Goal: Task Accomplishment & Management: Manage account settings

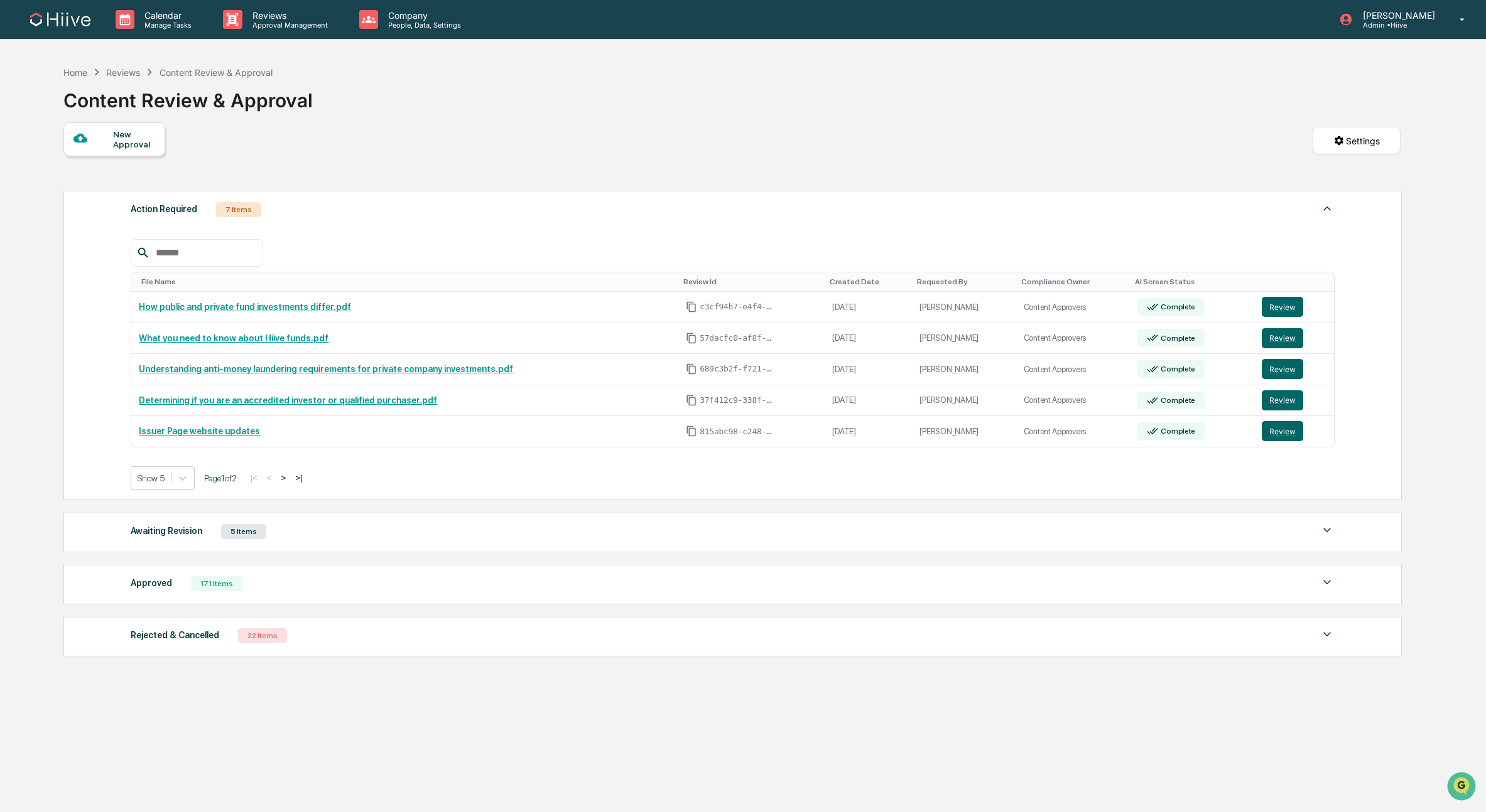
click at [166, 254] on input "text" at bounding box center [204, 252] width 107 height 16
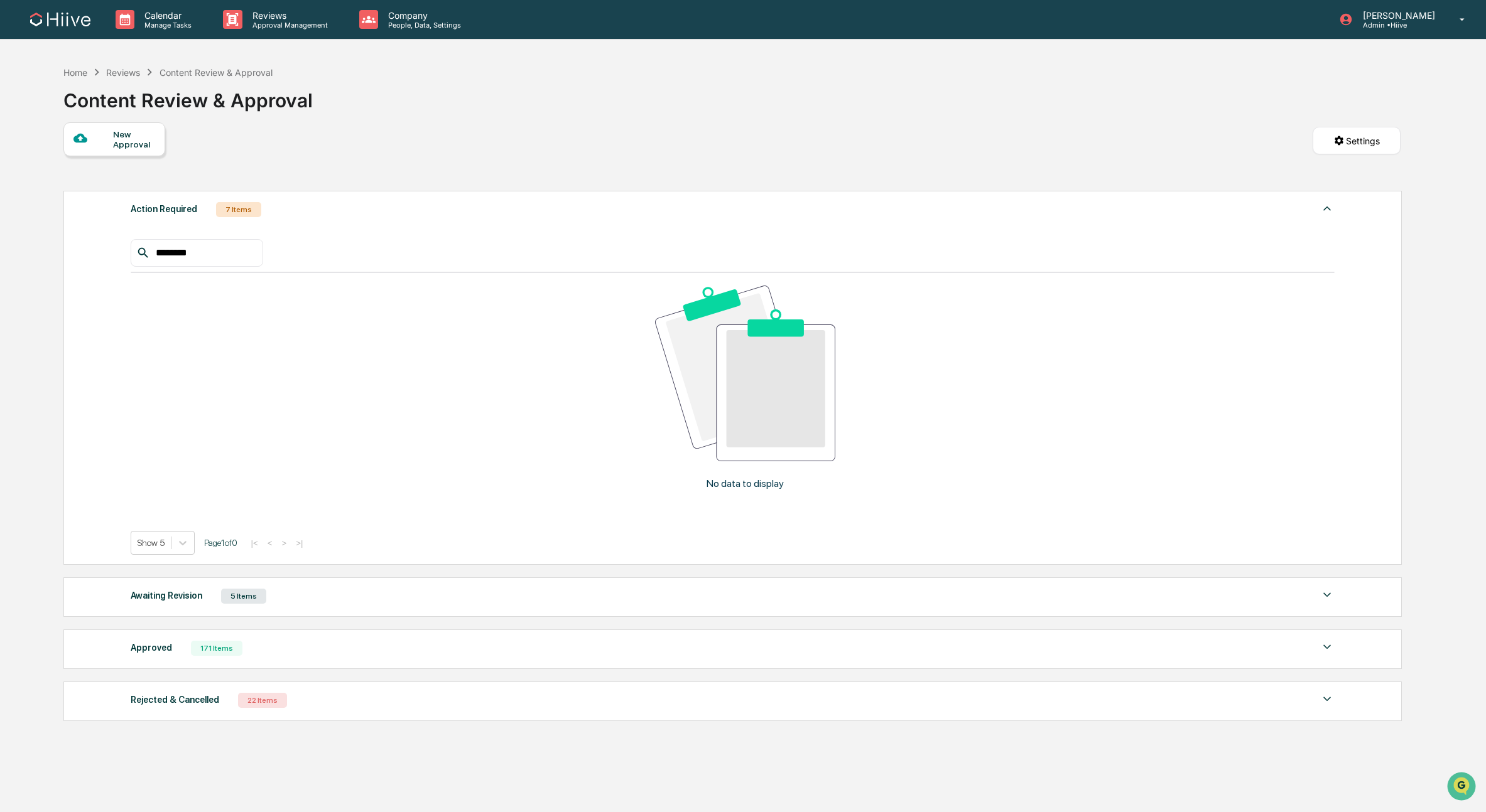
type input "********"
click at [277, 127] on div "New Approval Settings" at bounding box center [731, 153] width 1337 height 62
click at [1403, 27] on p "Admin • Hiive" at bounding box center [1397, 25] width 89 height 8
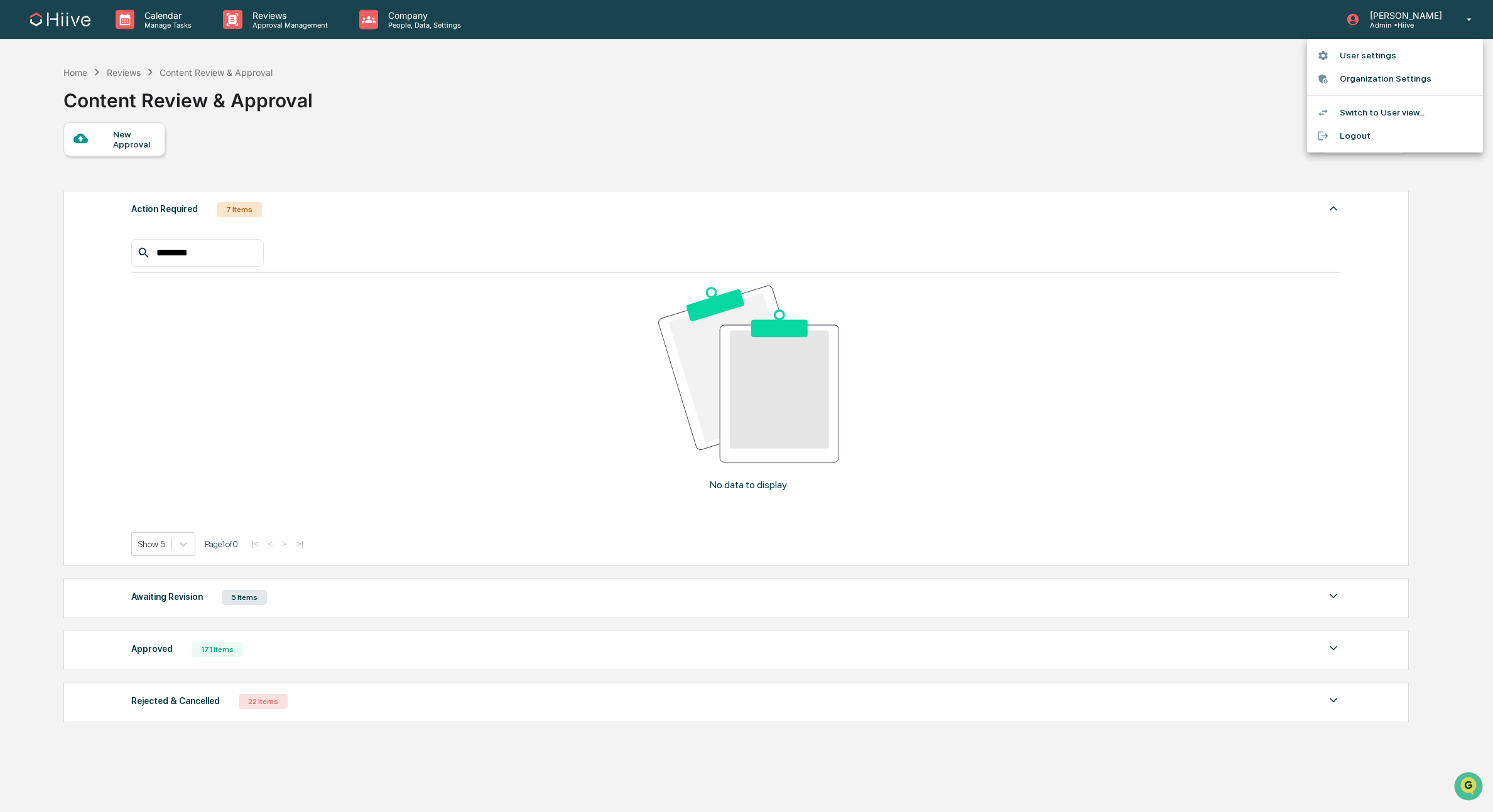
click at [406, 18] on div at bounding box center [746, 406] width 1493 height 812
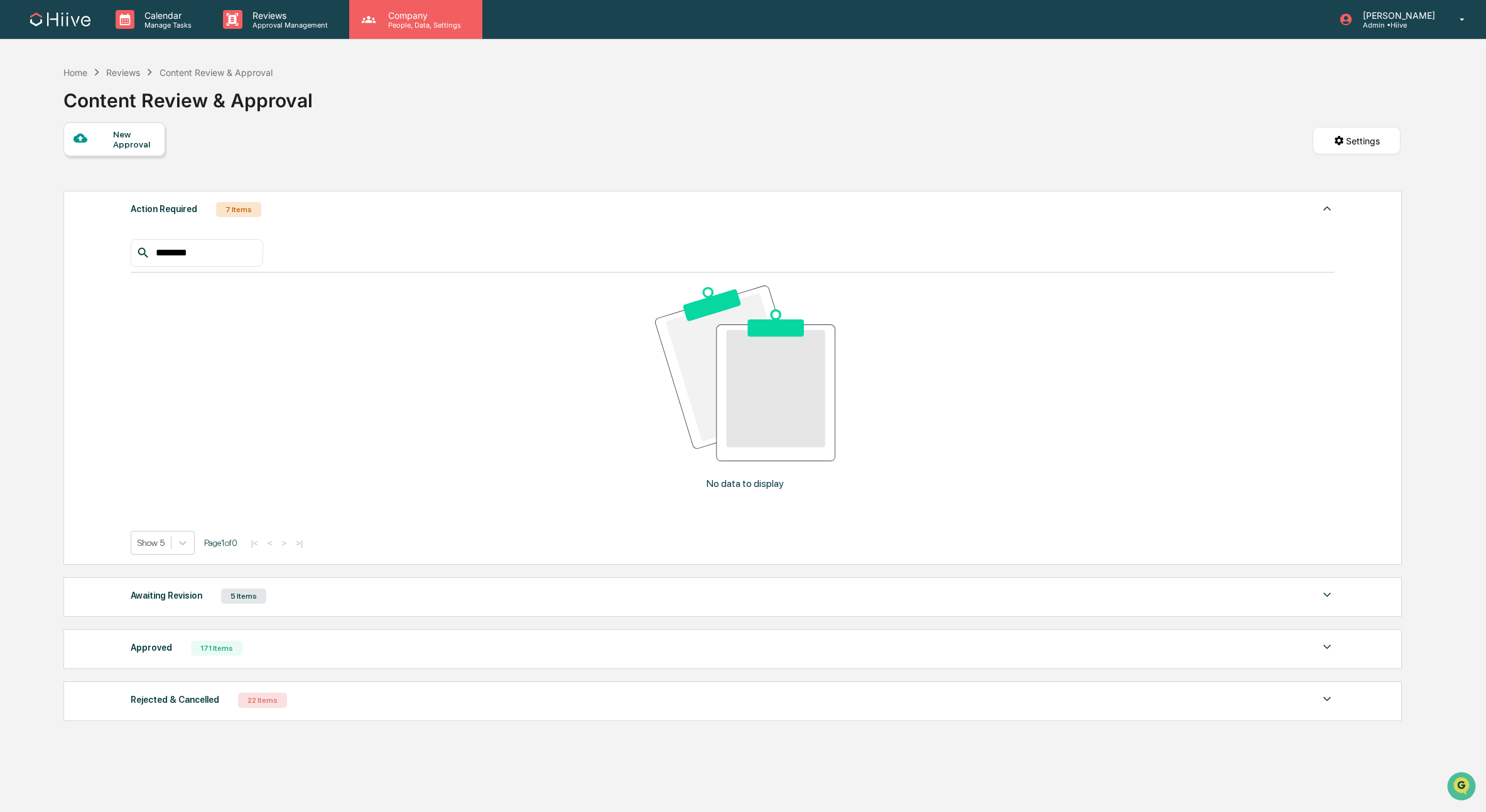
click at [393, 25] on p "People, Data, Settings" at bounding box center [423, 25] width 89 height 8
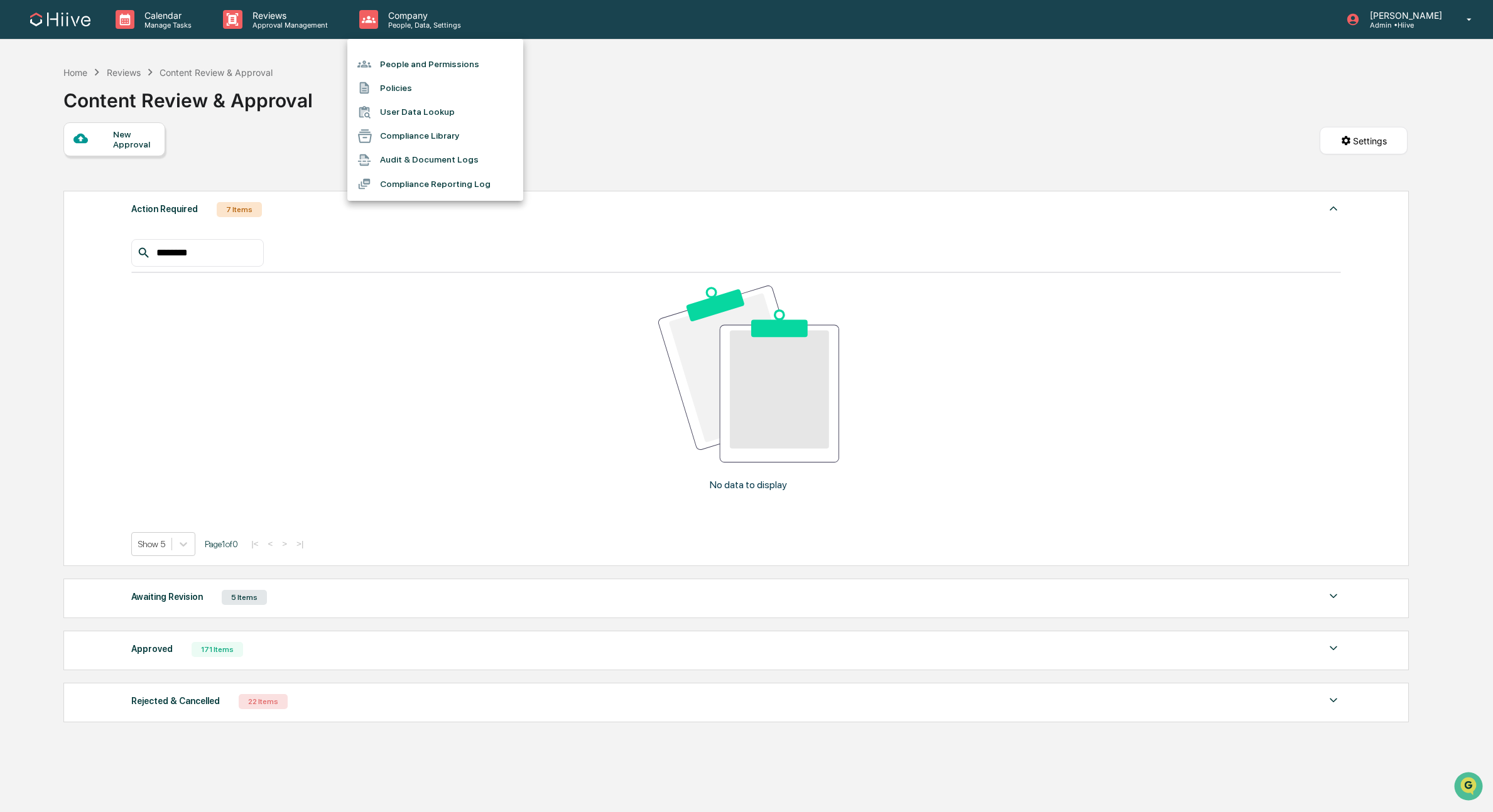
click at [398, 67] on li "People and Permissions" at bounding box center [435, 64] width 176 height 24
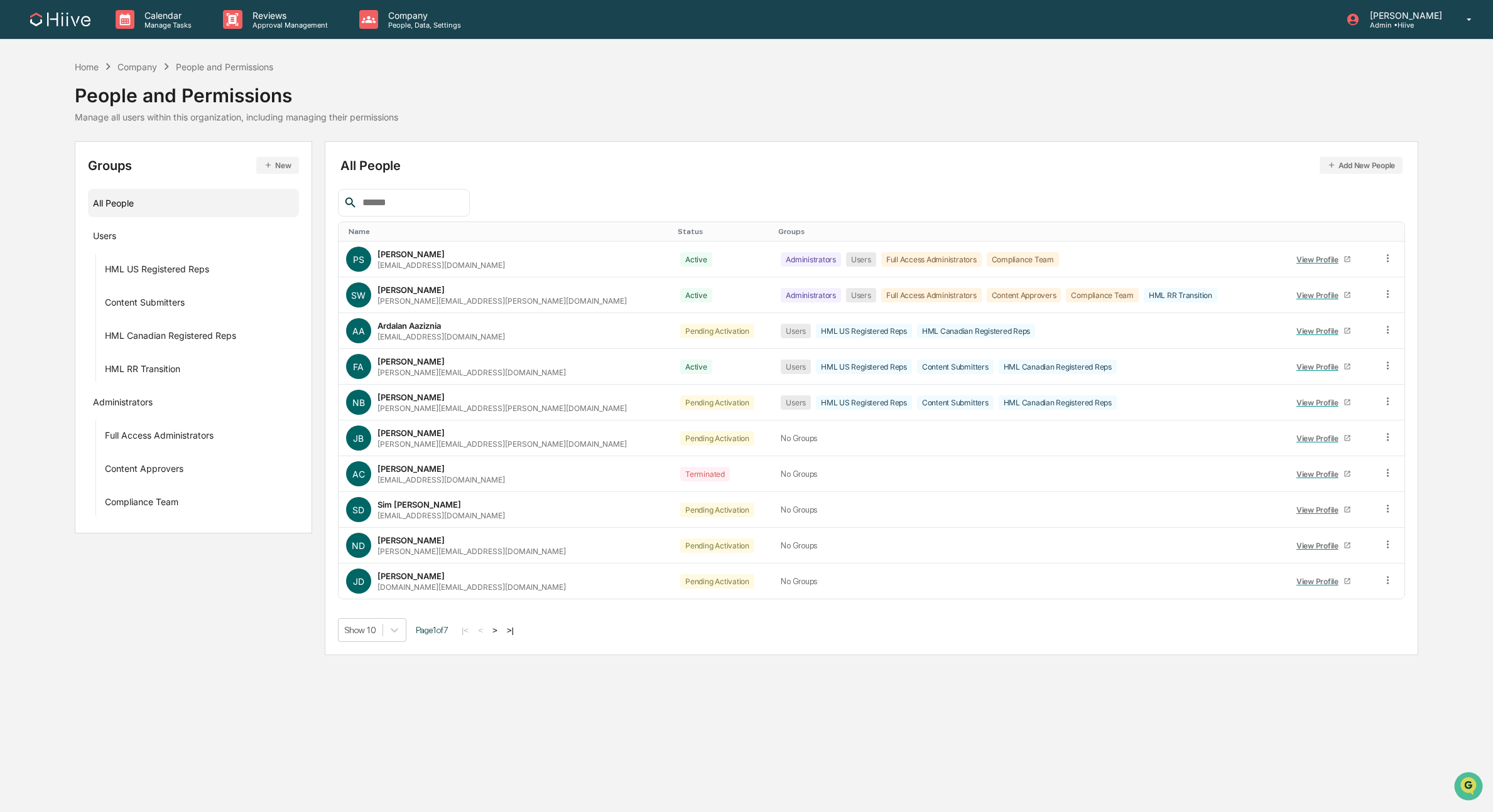
click at [417, 203] on input "text" at bounding box center [410, 202] width 107 height 16
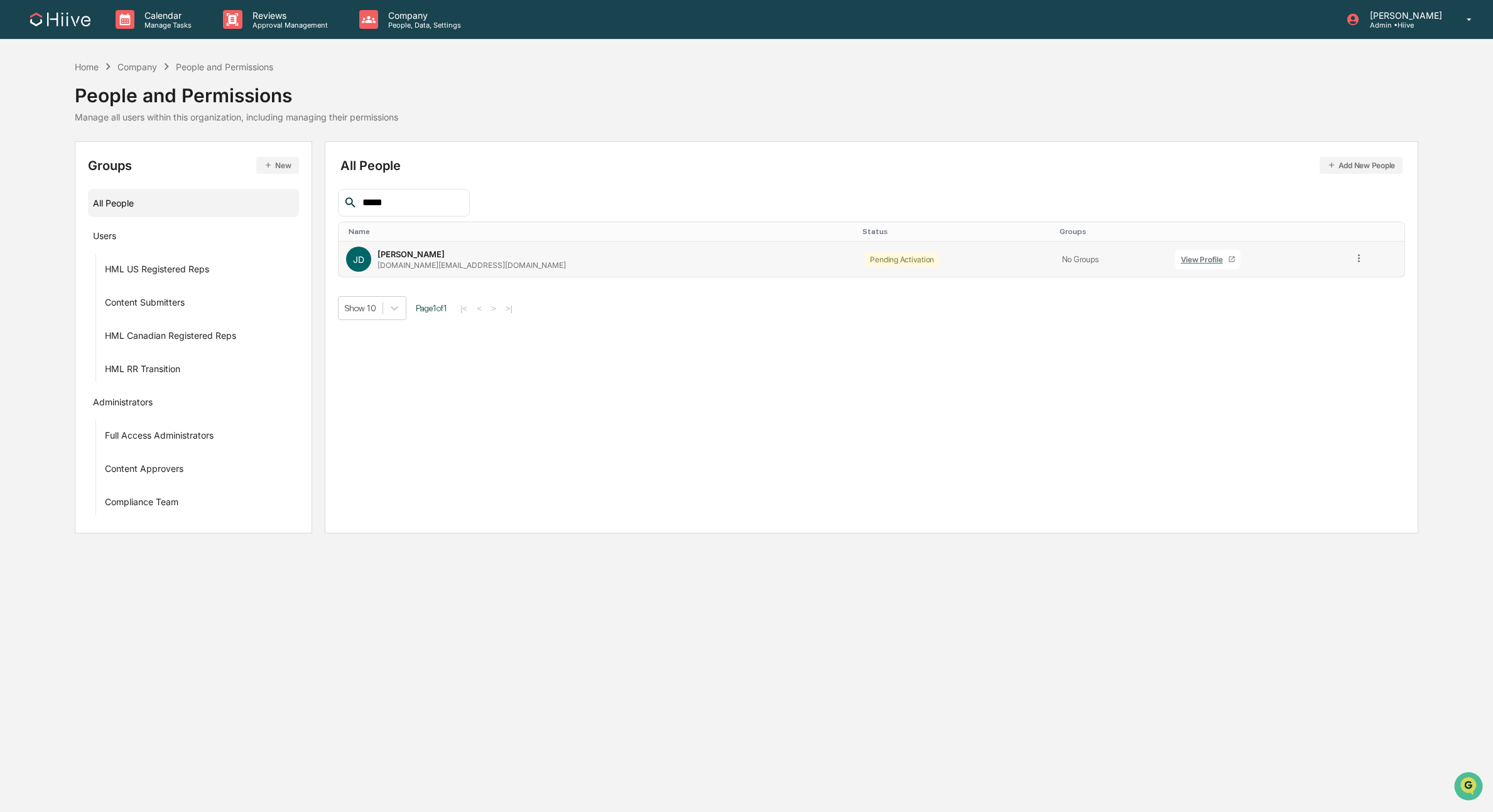
click at [1353, 258] on icon at bounding box center [1358, 258] width 12 height 12
click at [1303, 305] on div "Change Status" at bounding box center [1302, 304] width 104 height 15
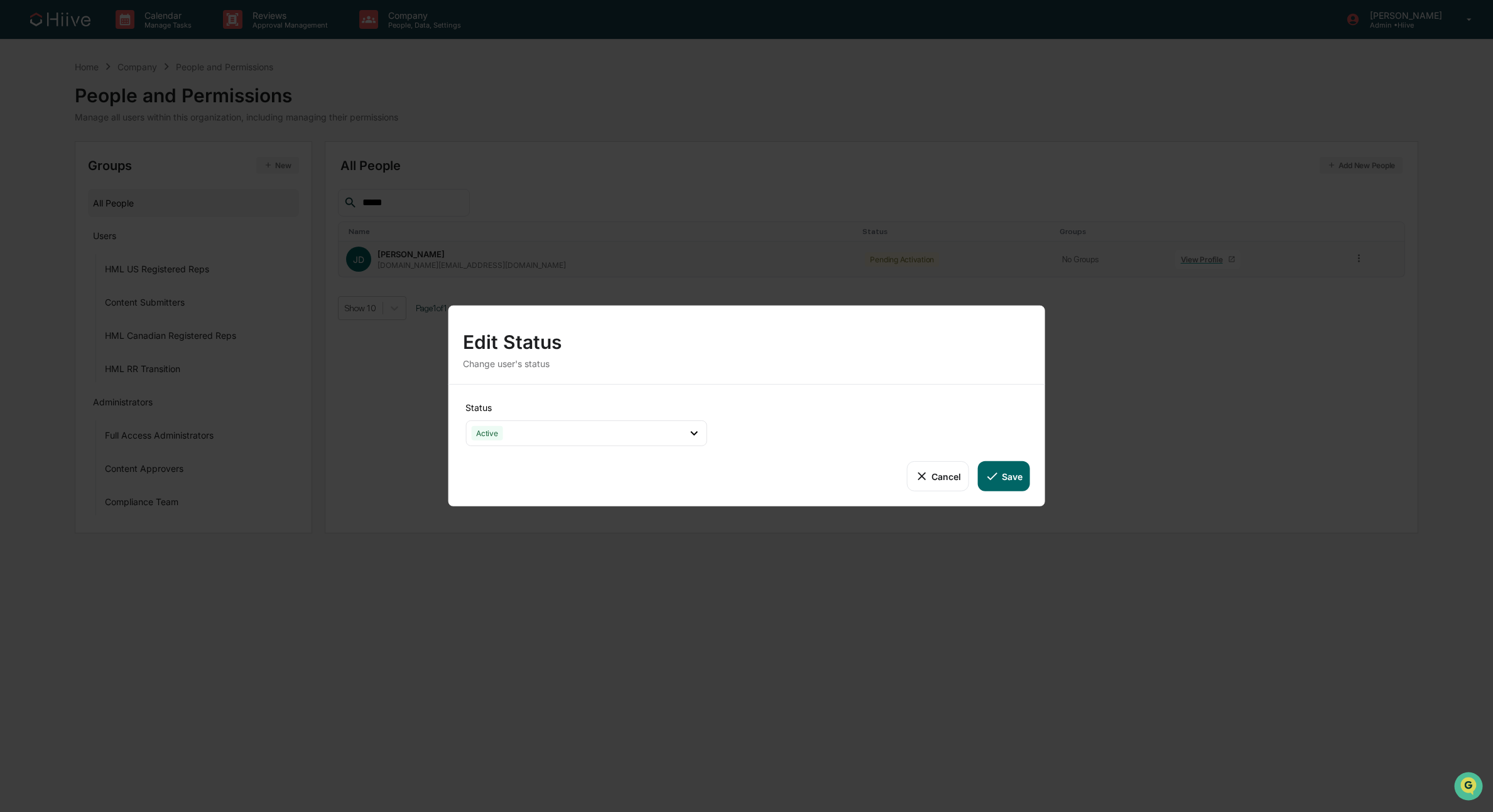
click at [1031, 469] on div "Status Active Active Archive Only Suspended/Leave Terminated Pending Activation…" at bounding box center [747, 446] width 598 height 122
click at [1008, 473] on button "Save" at bounding box center [1004, 476] width 52 height 30
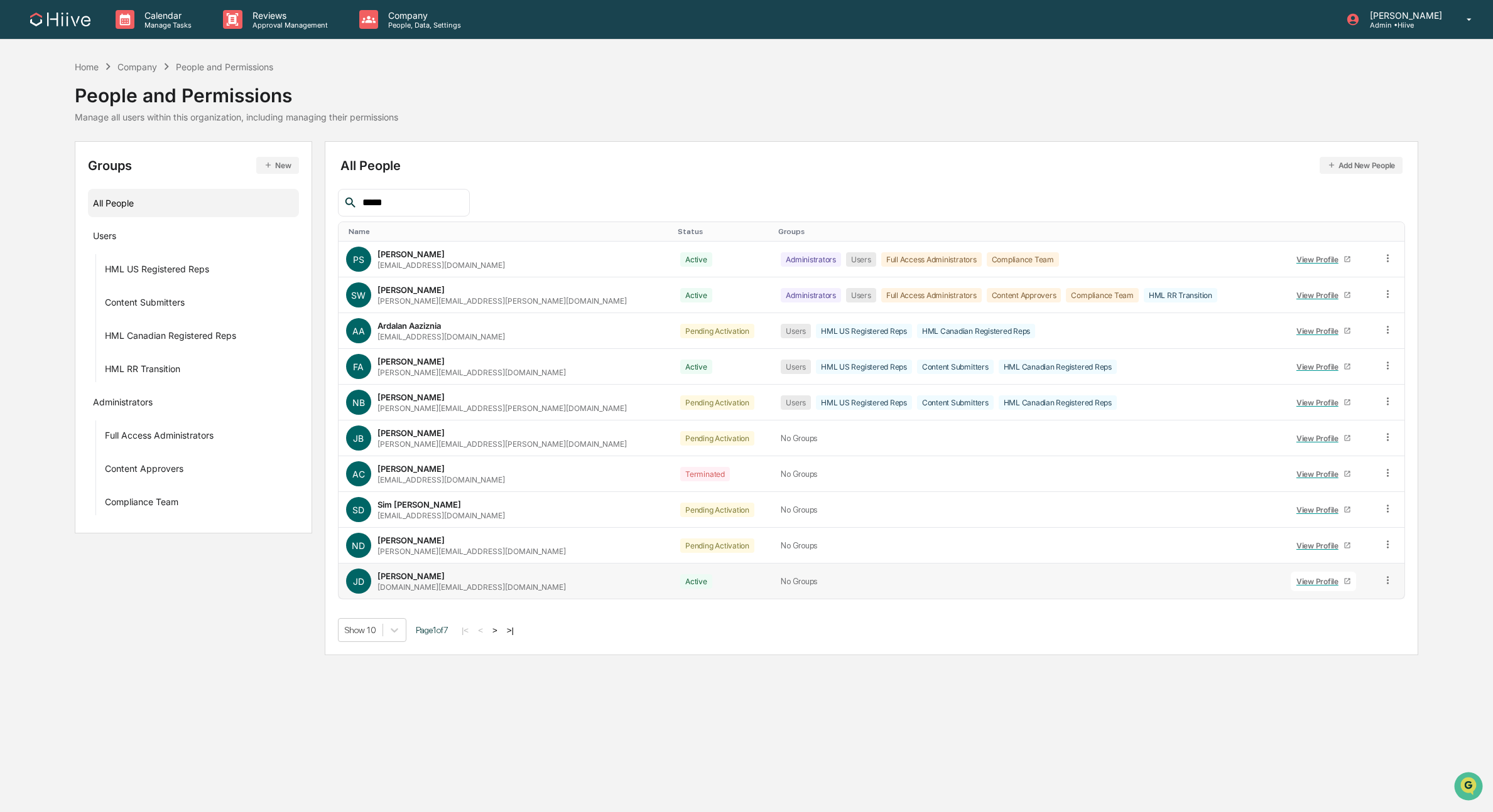
click at [411, 201] on input "*****" at bounding box center [410, 202] width 107 height 16
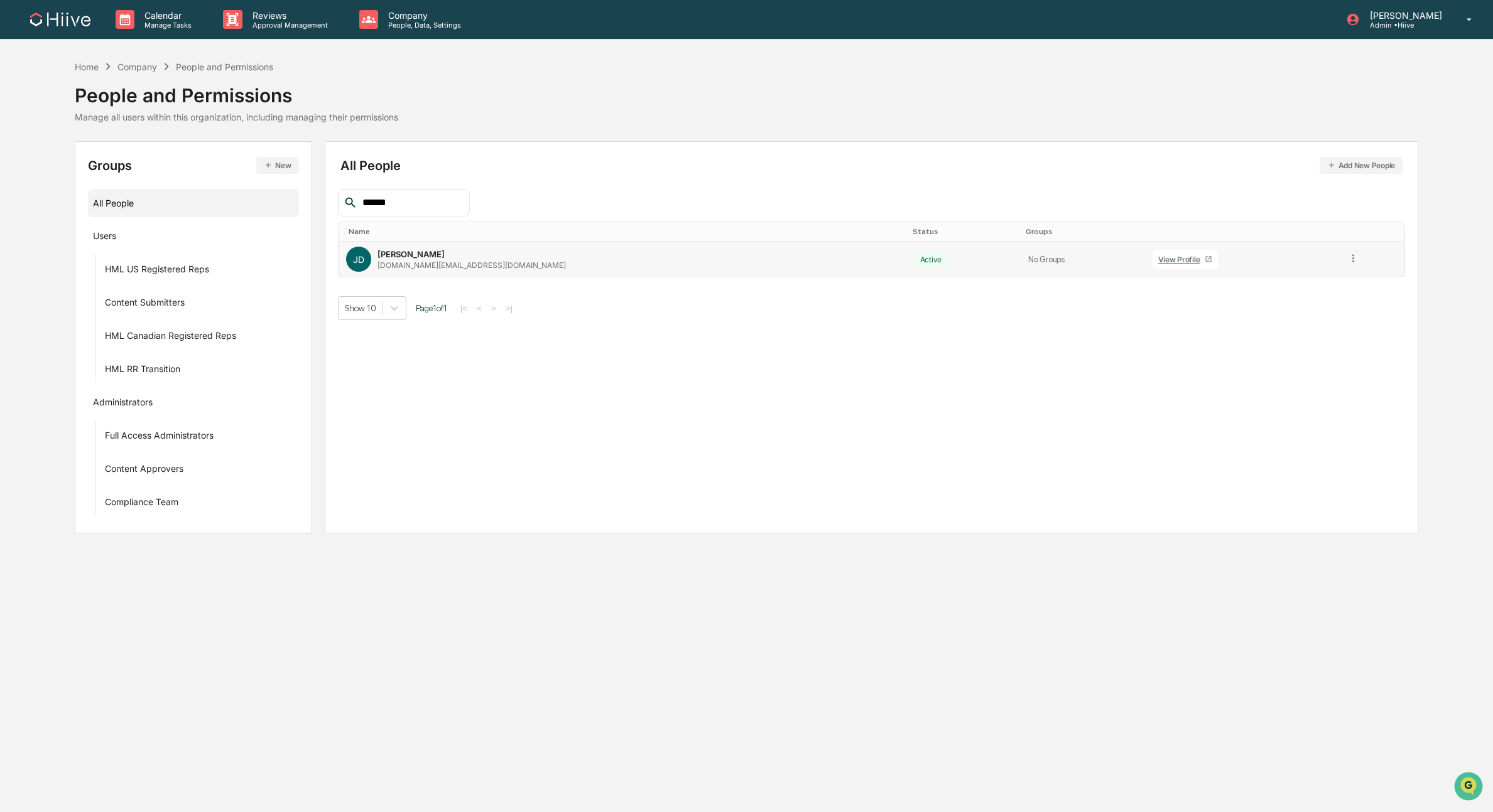
click at [1348, 256] on td at bounding box center [1372, 259] width 65 height 35
click at [1341, 259] on td at bounding box center [1372, 259] width 65 height 35
click at [1347, 260] on icon at bounding box center [1352, 258] width 12 height 12
click at [1284, 281] on div "Groups & Permissions" at bounding box center [1297, 279] width 104 height 15
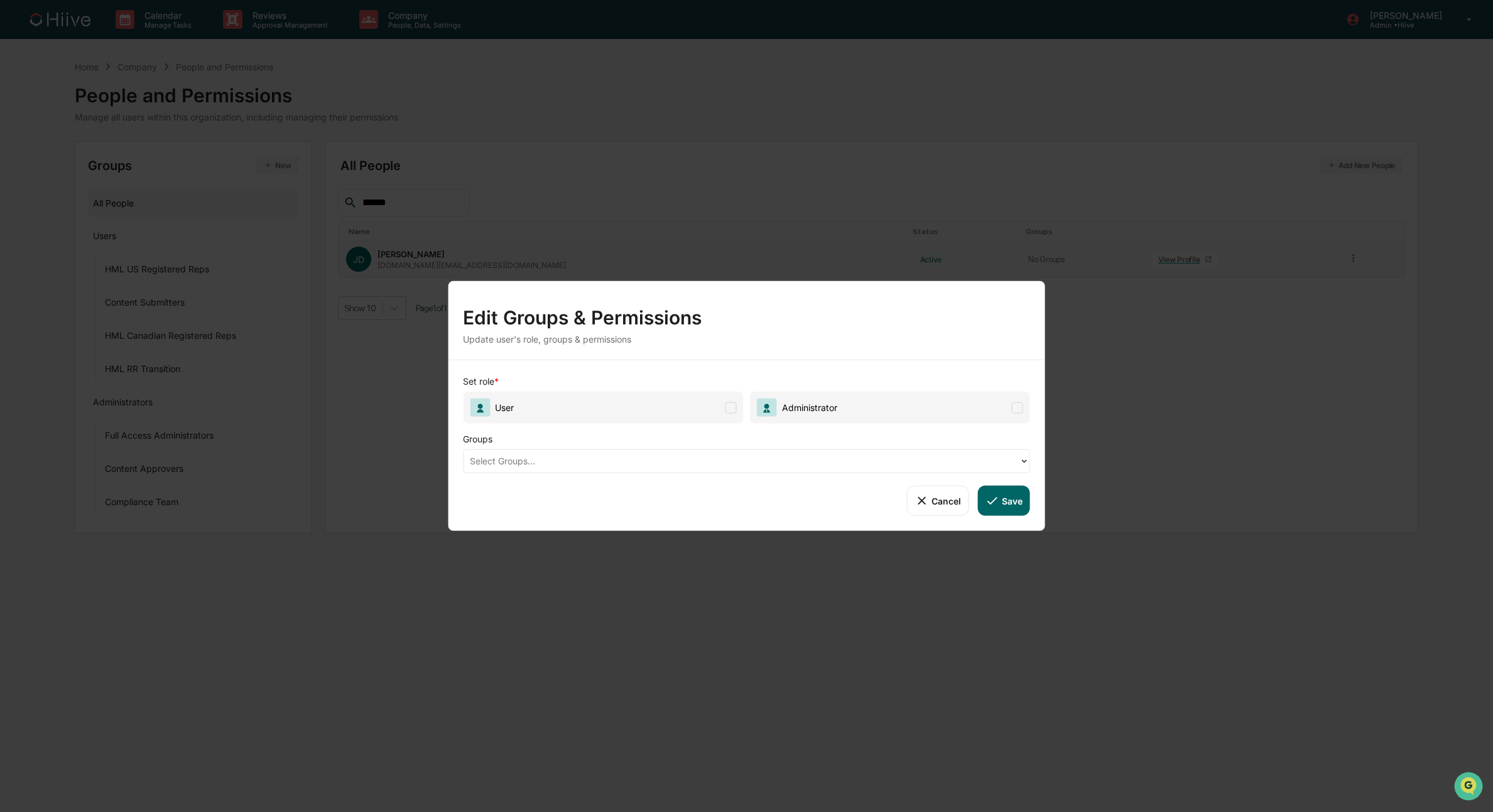
click at [575, 413] on span "User" at bounding box center [603, 408] width 280 height 32
click at [540, 460] on div at bounding box center [741, 461] width 543 height 15
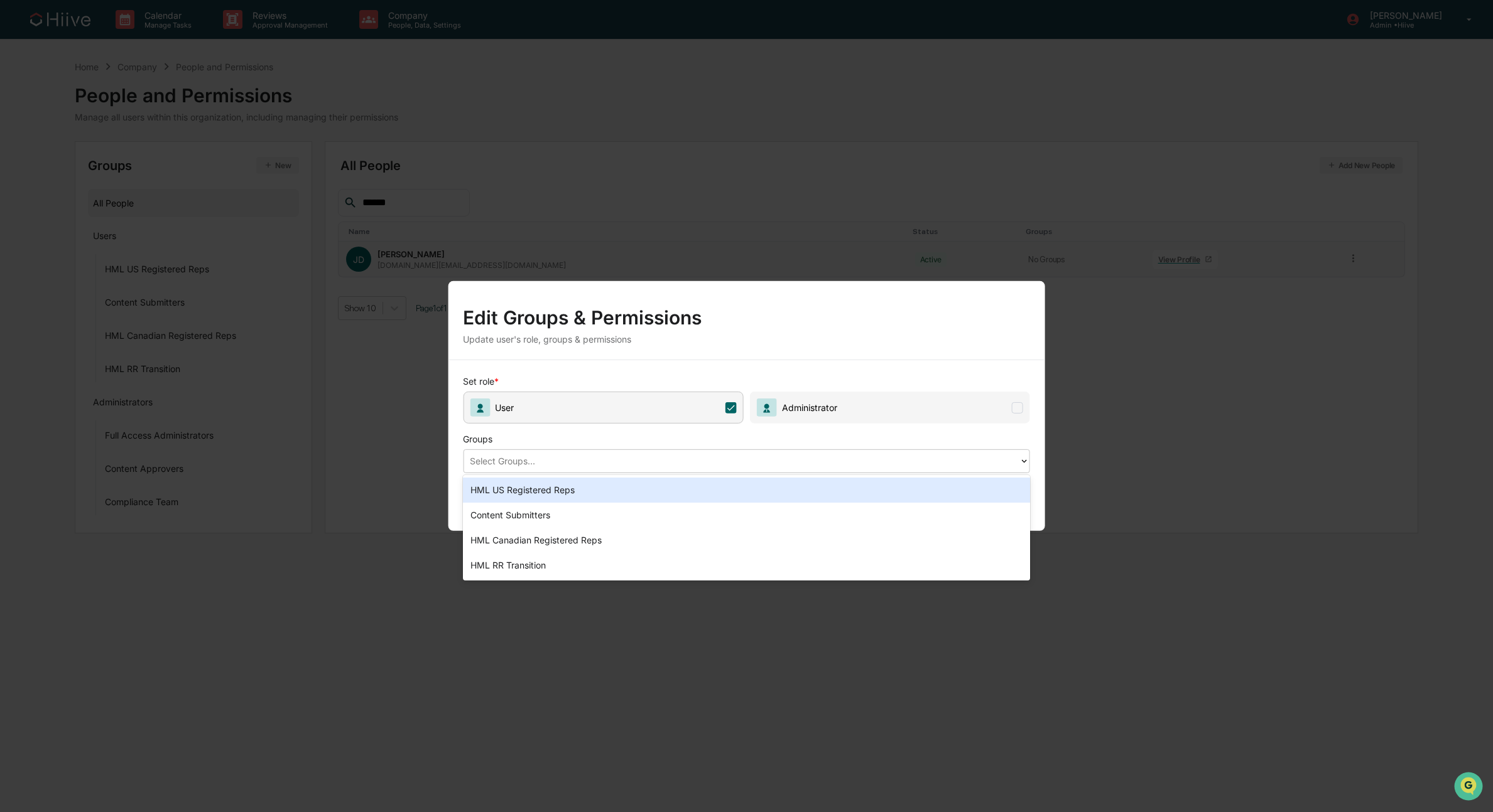
drag, startPoint x: 542, startPoint y: 494, endPoint x: 547, endPoint y: 473, distance: 21.6
click at [542, 494] on div "HML US Registered Reps" at bounding box center [746, 490] width 567 height 25
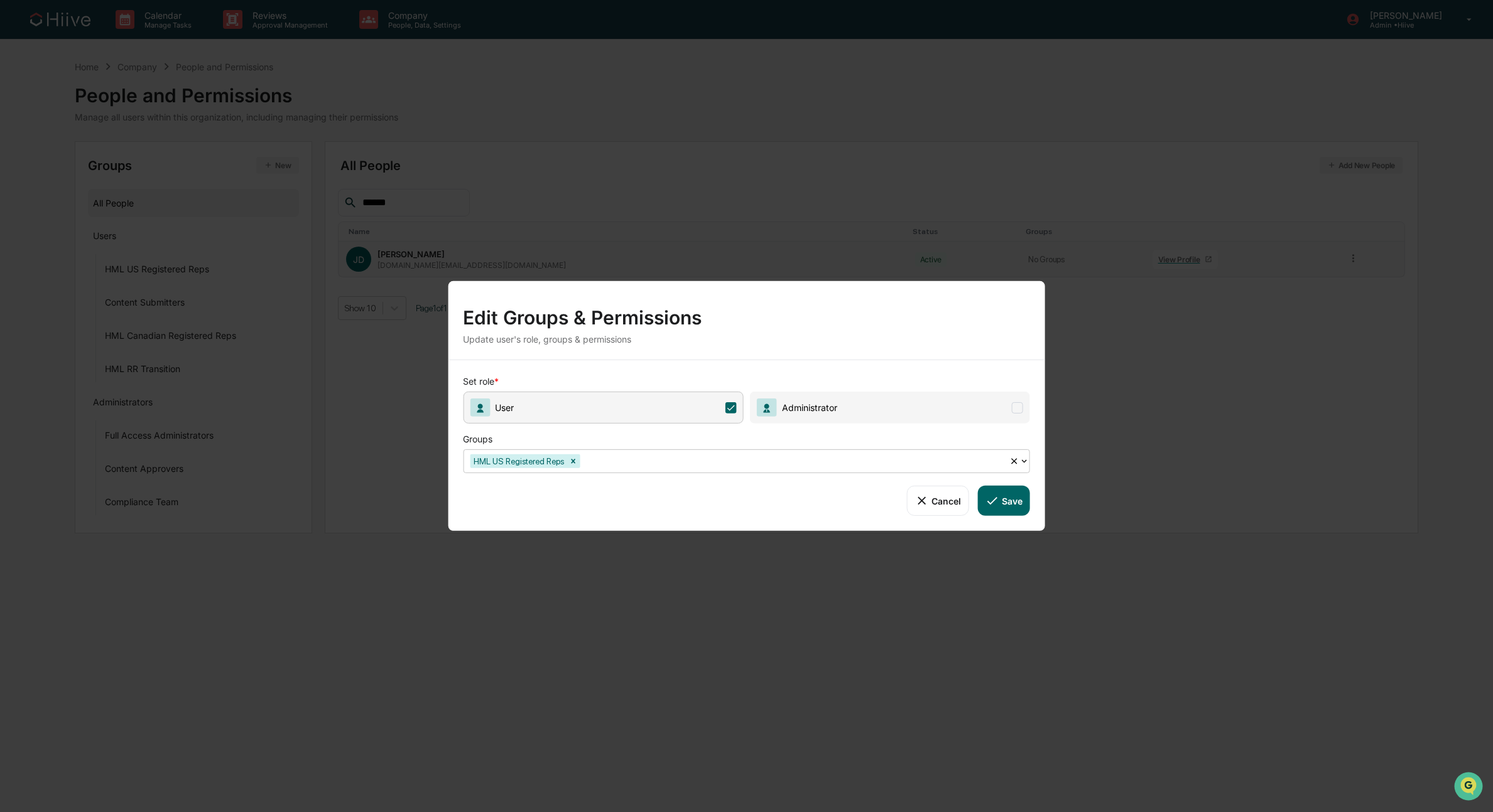
click at [627, 466] on div at bounding box center [792, 461] width 420 height 15
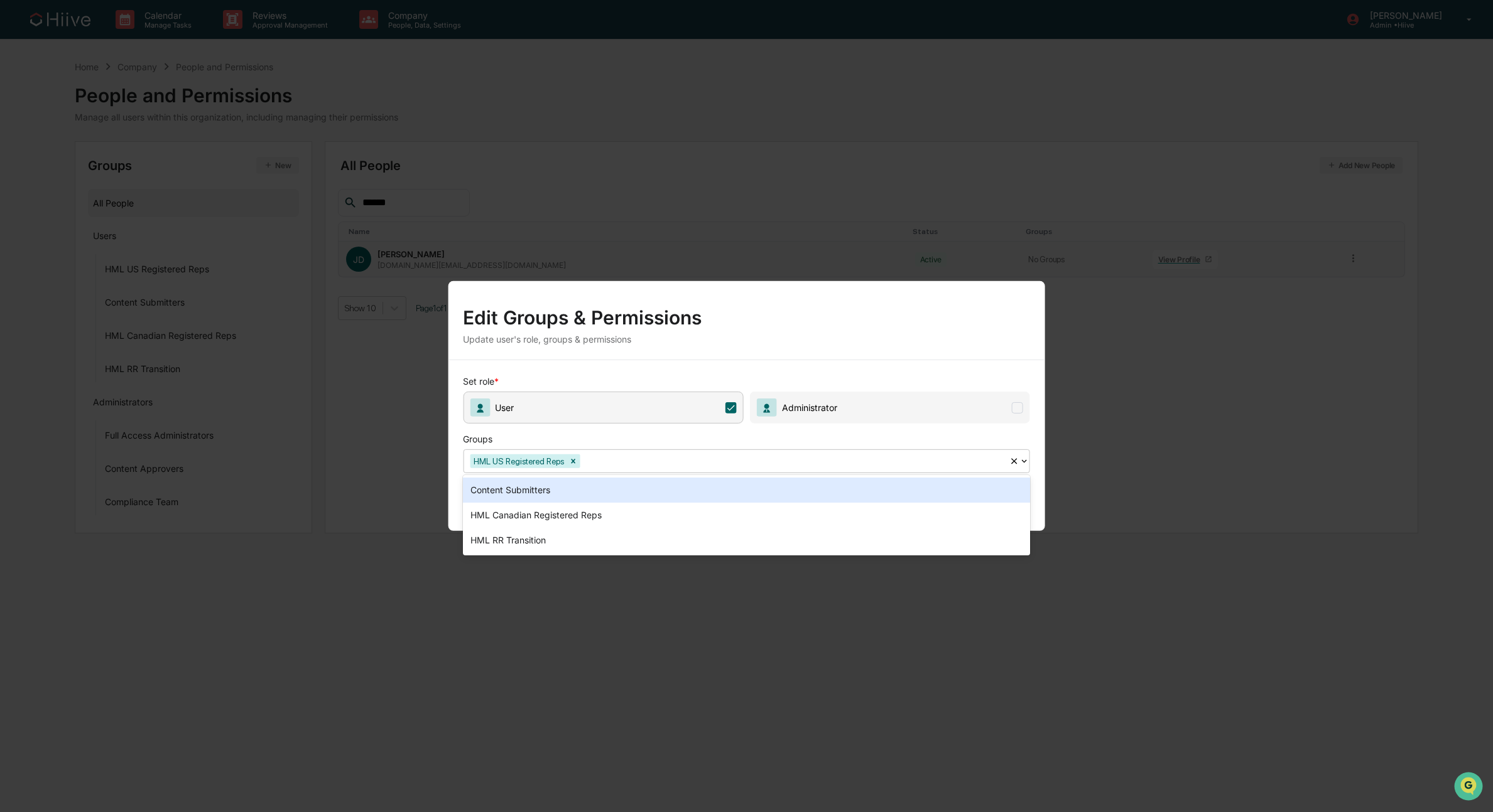
click at [550, 493] on div "Content Submitters" at bounding box center [746, 490] width 567 height 25
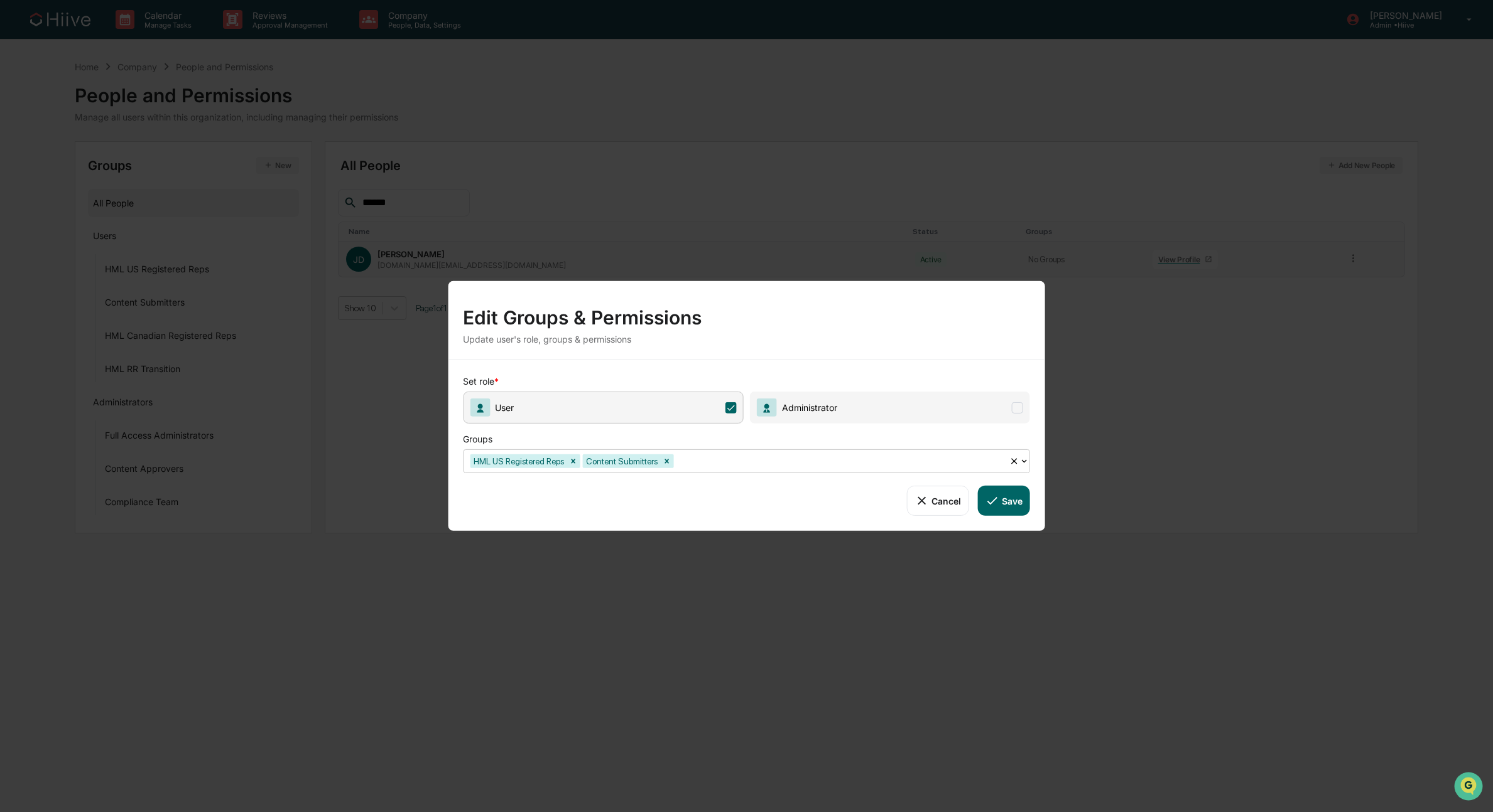
click at [719, 462] on div at bounding box center [839, 461] width 327 height 15
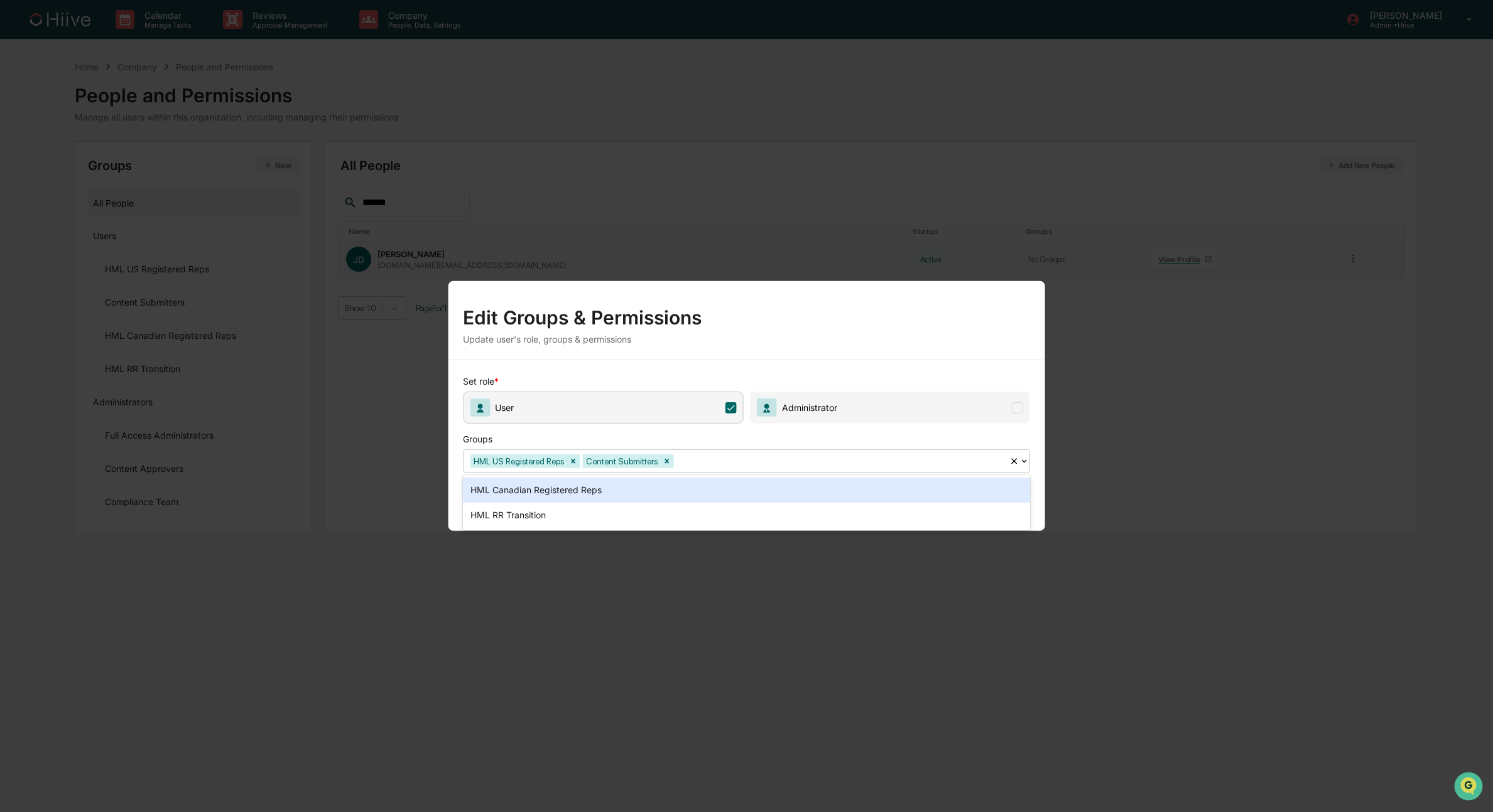
click at [652, 490] on div "HML Canadian Registered Reps" at bounding box center [746, 490] width 567 height 25
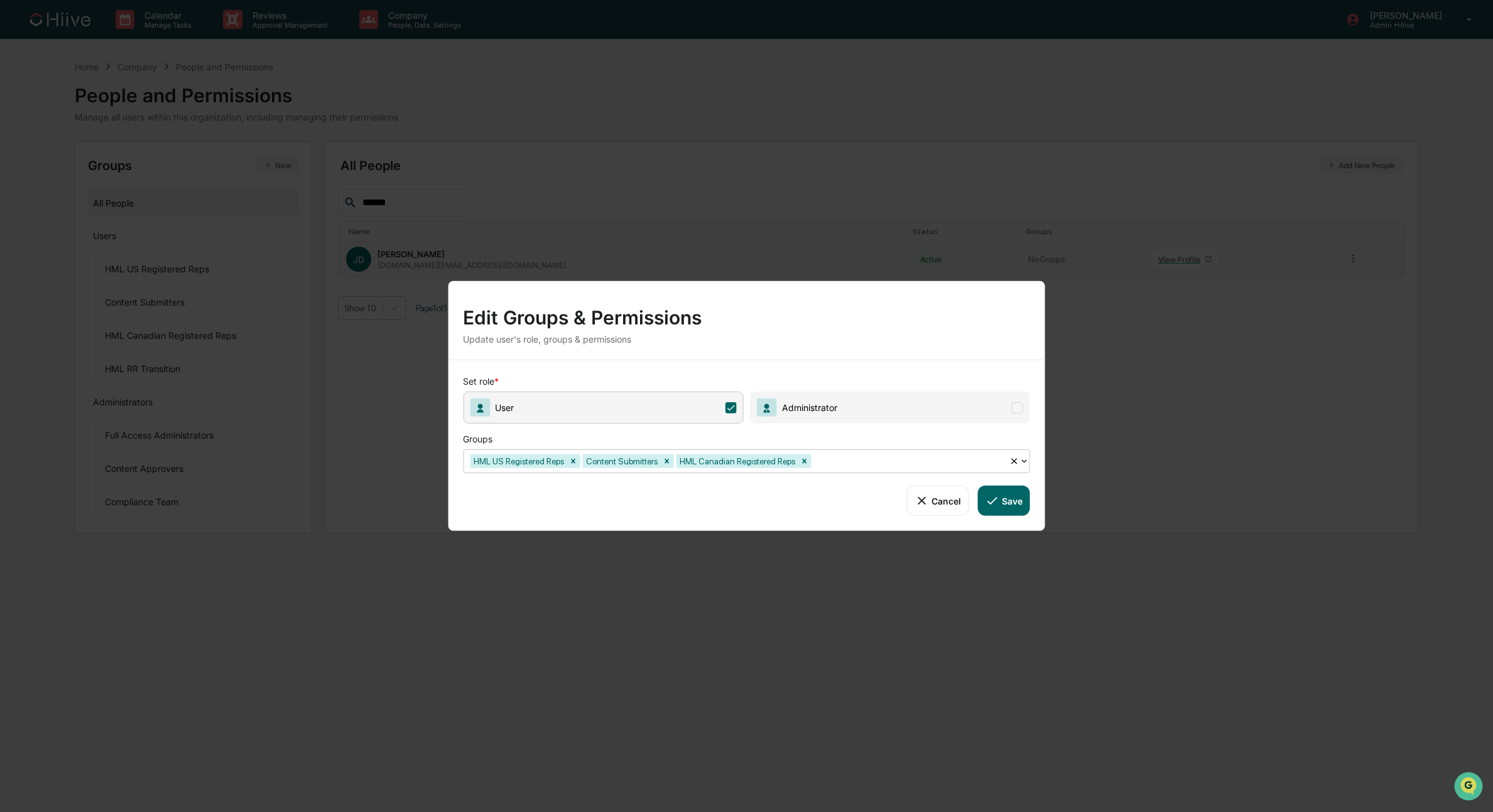
click at [1001, 505] on button "Save" at bounding box center [1004, 500] width 52 height 30
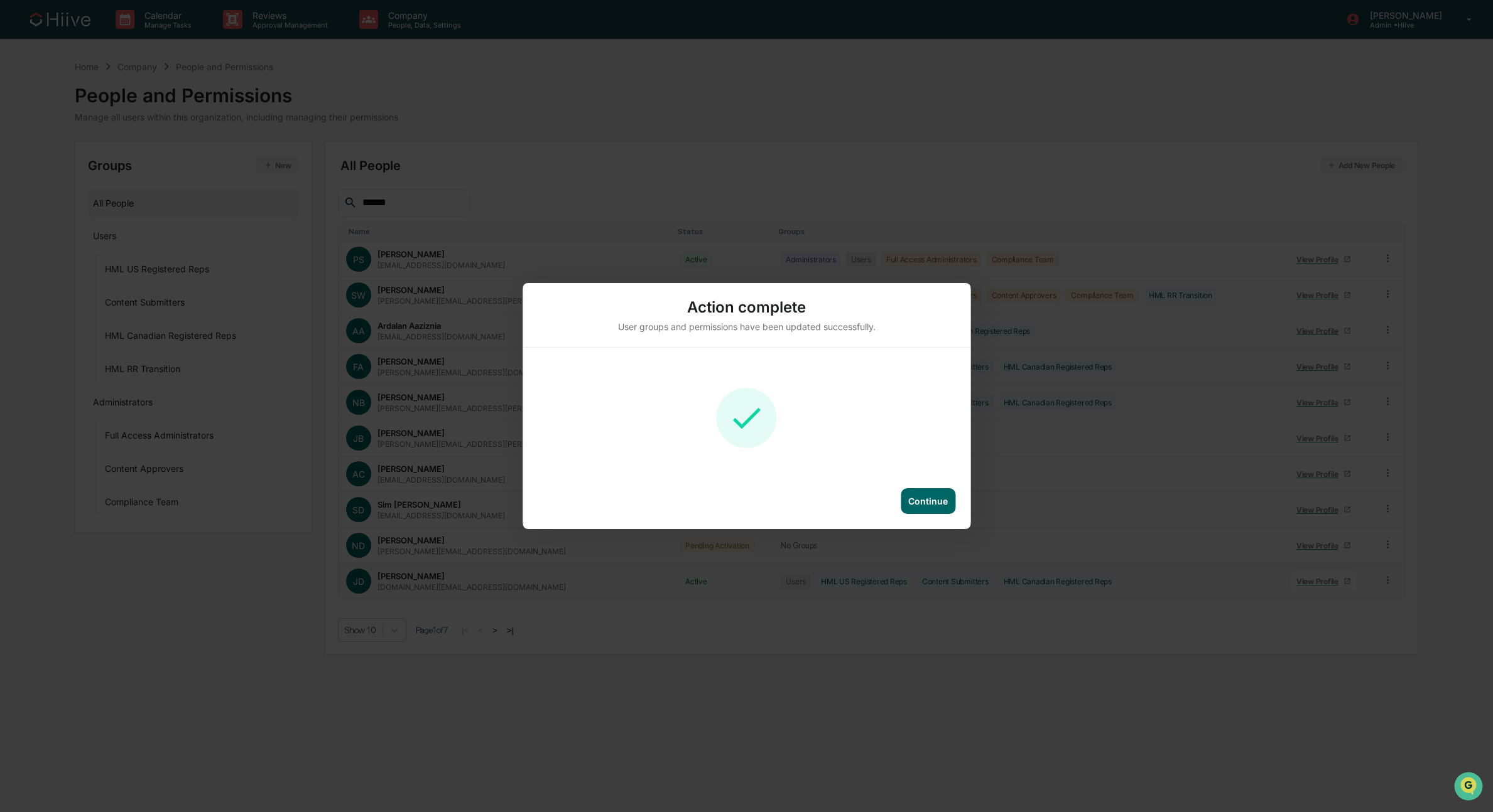
click at [931, 496] on div "Continue" at bounding box center [927, 501] width 39 height 11
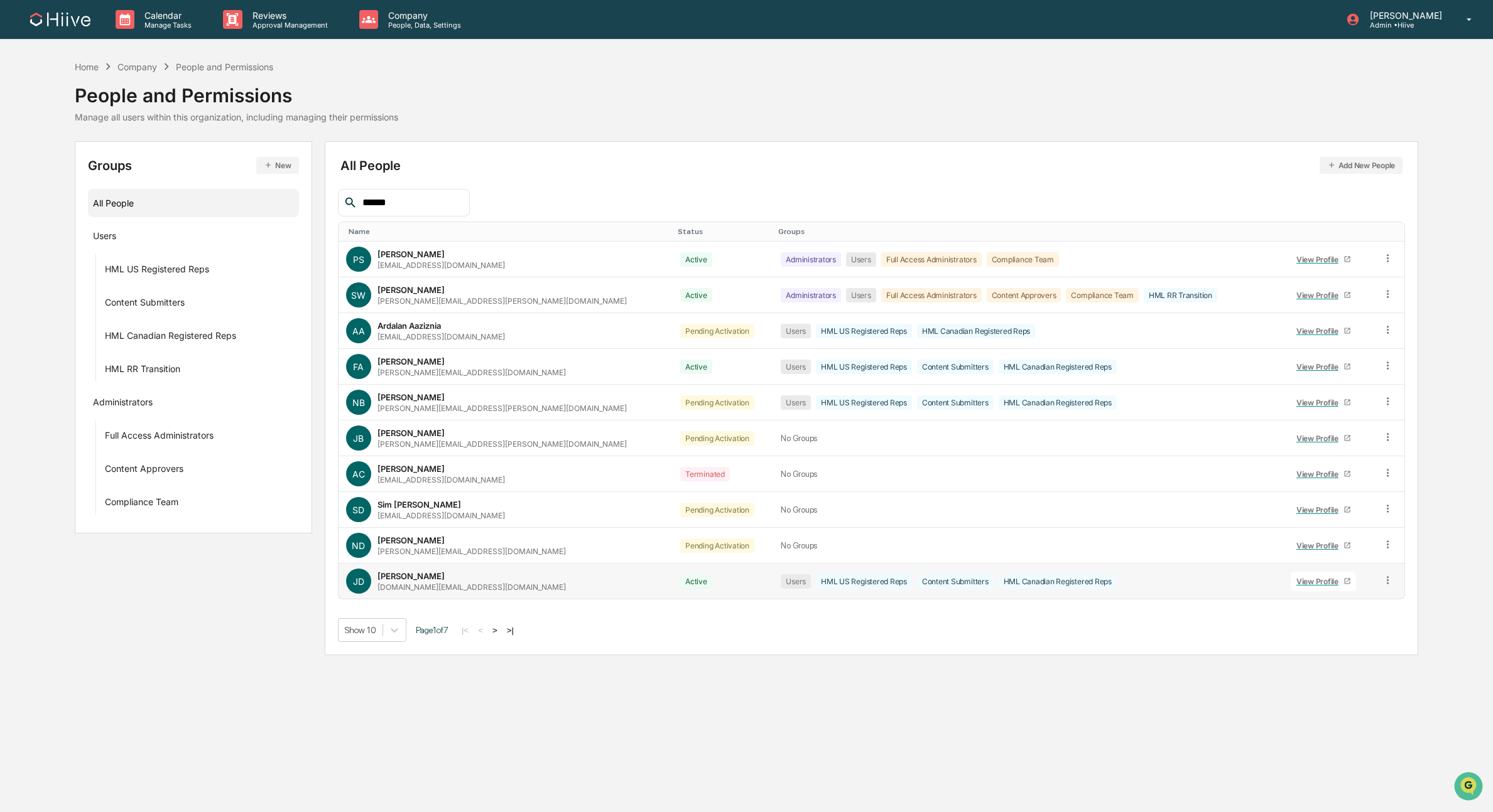
drag, startPoint x: 348, startPoint y: 198, endPoint x: 266, endPoint y: 204, distance: 82.2
click at [269, 204] on div "Groups New All People Users HML US Registered Reps Content Submitters HML Canad…" at bounding box center [746, 399] width 1344 height 514
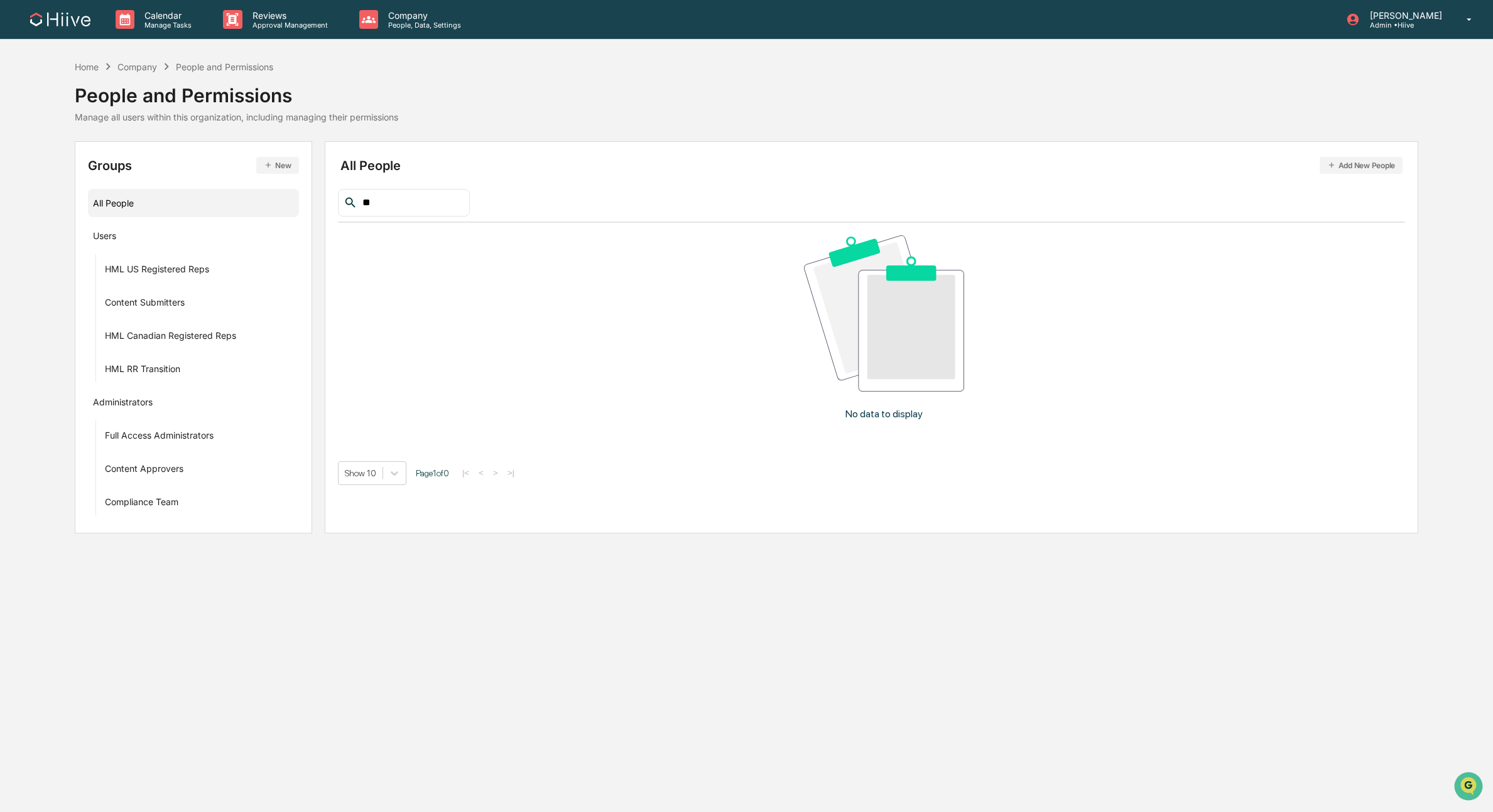
type input "*"
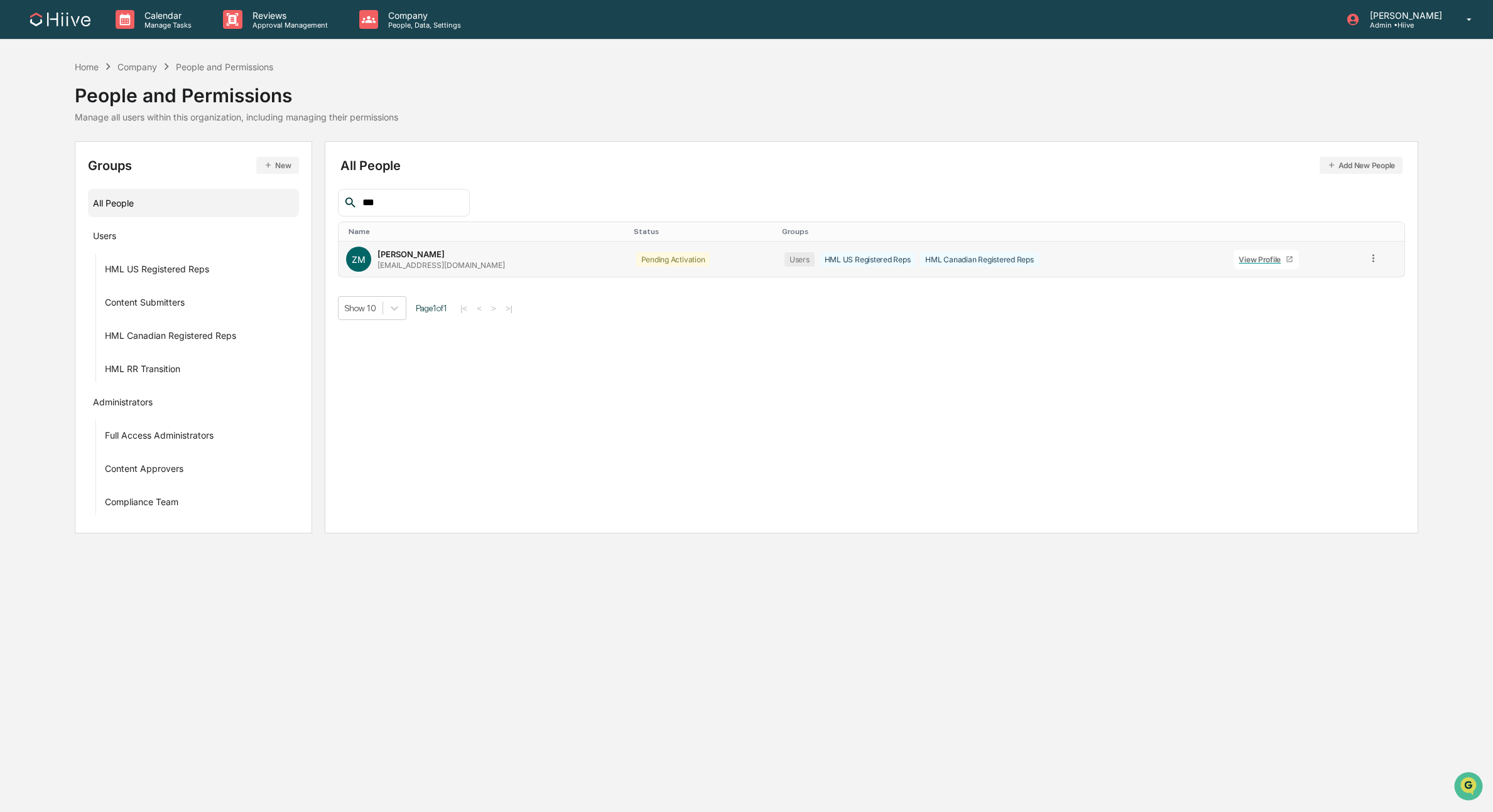
click at [1371, 257] on icon at bounding box center [1373, 258] width 12 height 12
click at [1314, 274] on div "Groups & Permissions" at bounding box center [1317, 279] width 104 height 15
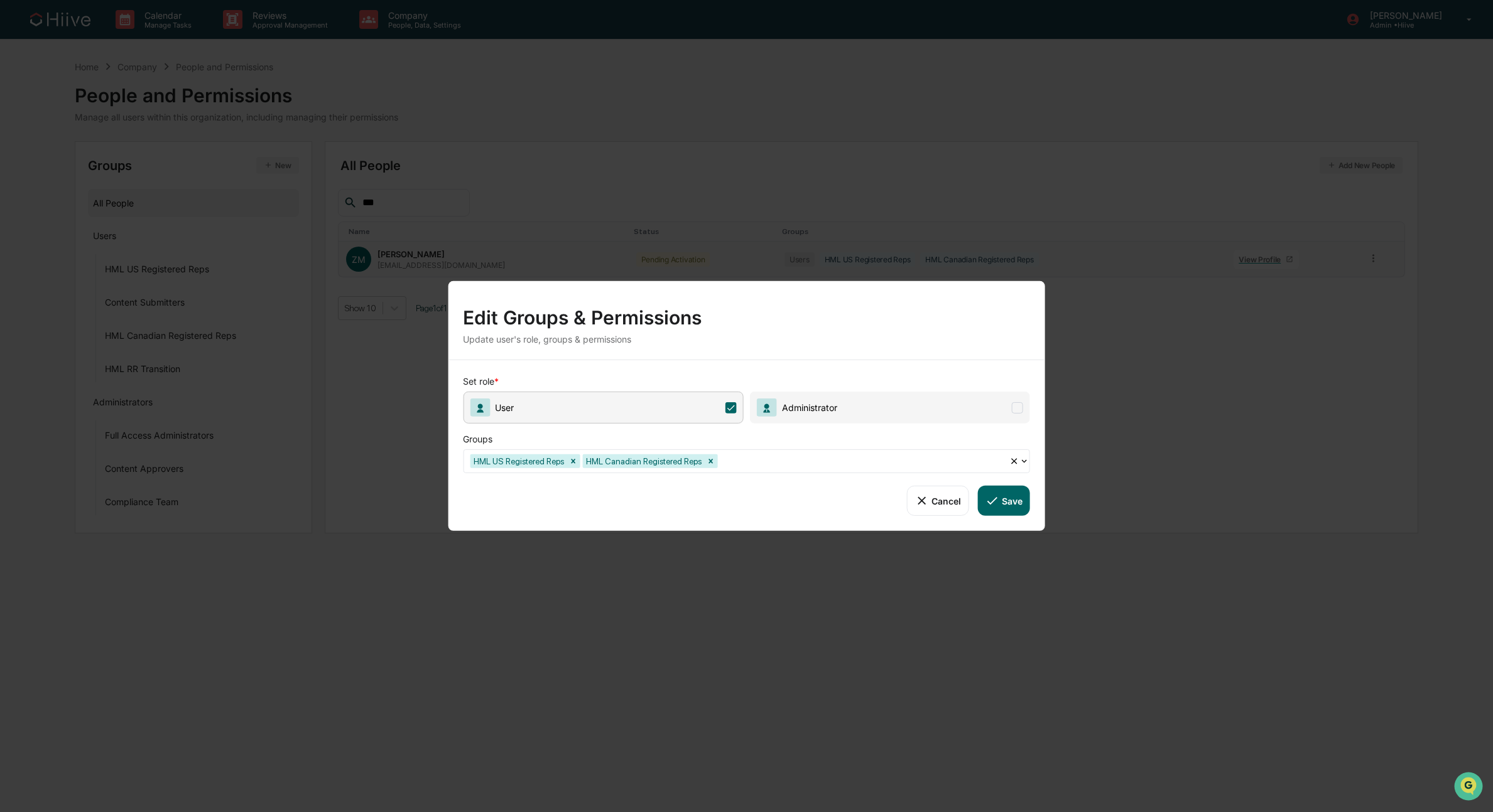
click at [772, 475] on div "Set role * User Administrator Groups HML US Registered Reps HML Canadian Regist…" at bounding box center [747, 446] width 598 height 171
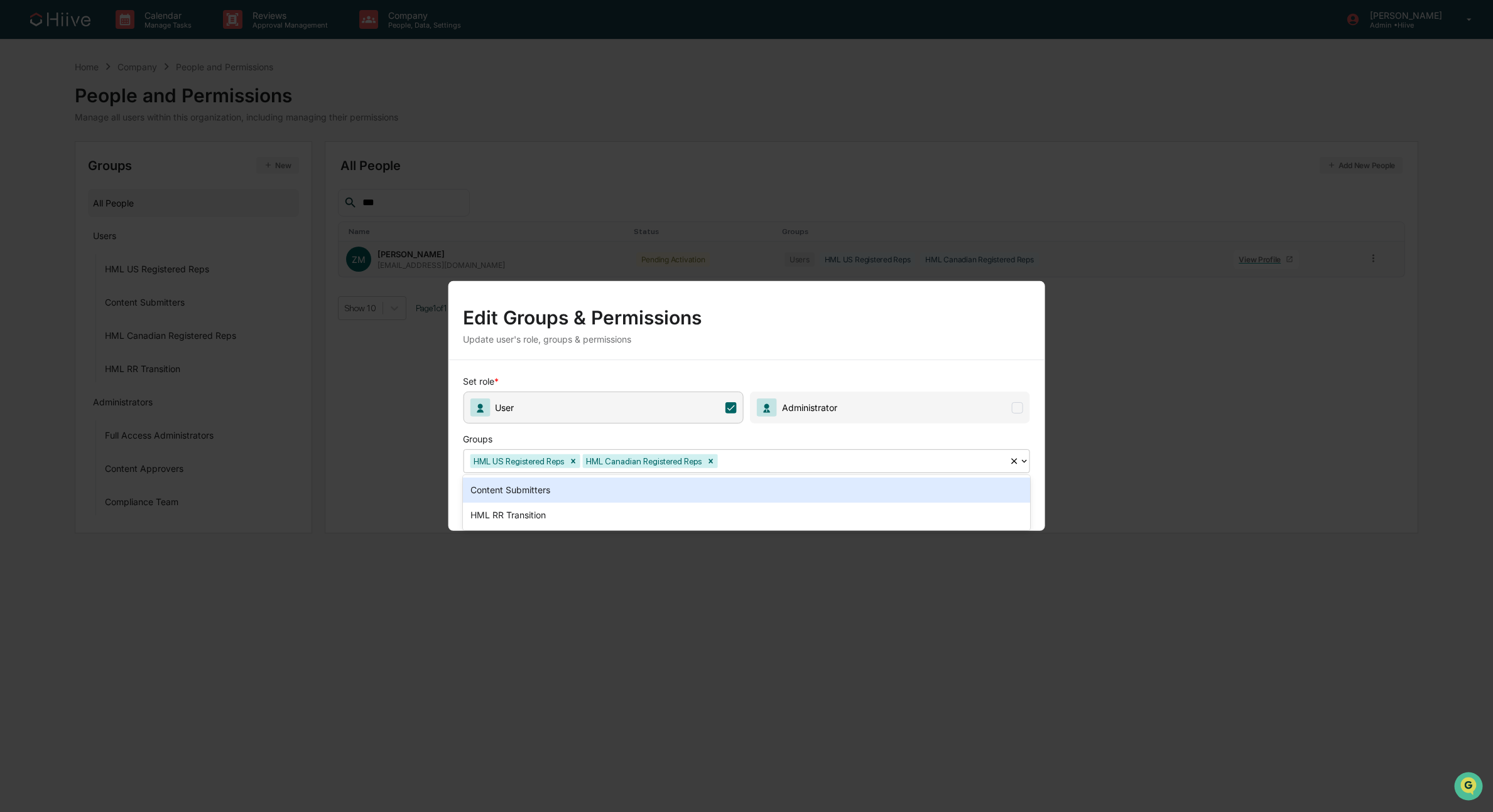
click at [770, 463] on div at bounding box center [862, 461] width 283 height 15
click at [584, 500] on div "Content Submitters" at bounding box center [746, 490] width 567 height 25
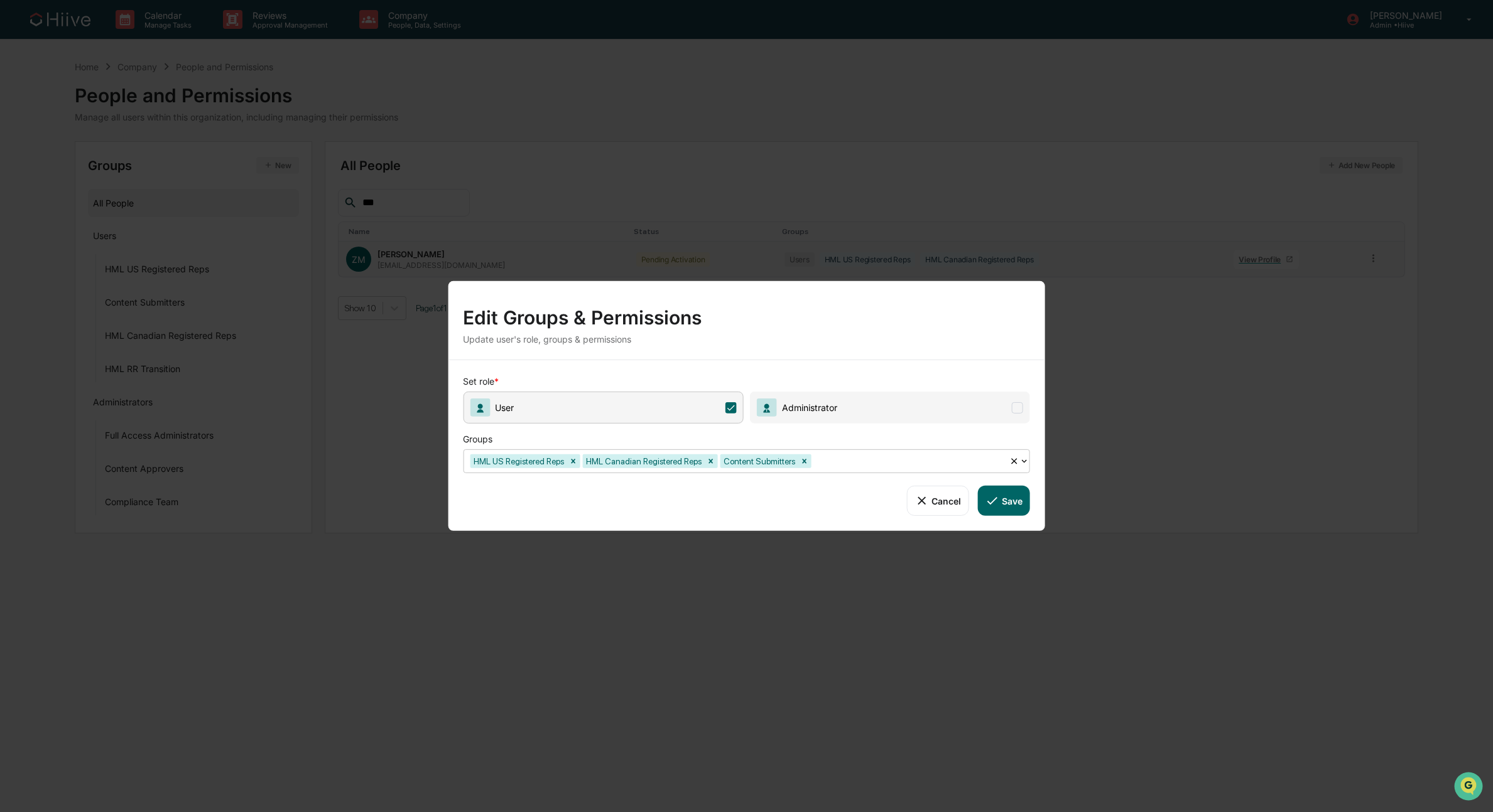
click at [991, 500] on icon at bounding box center [993, 501] width 14 height 14
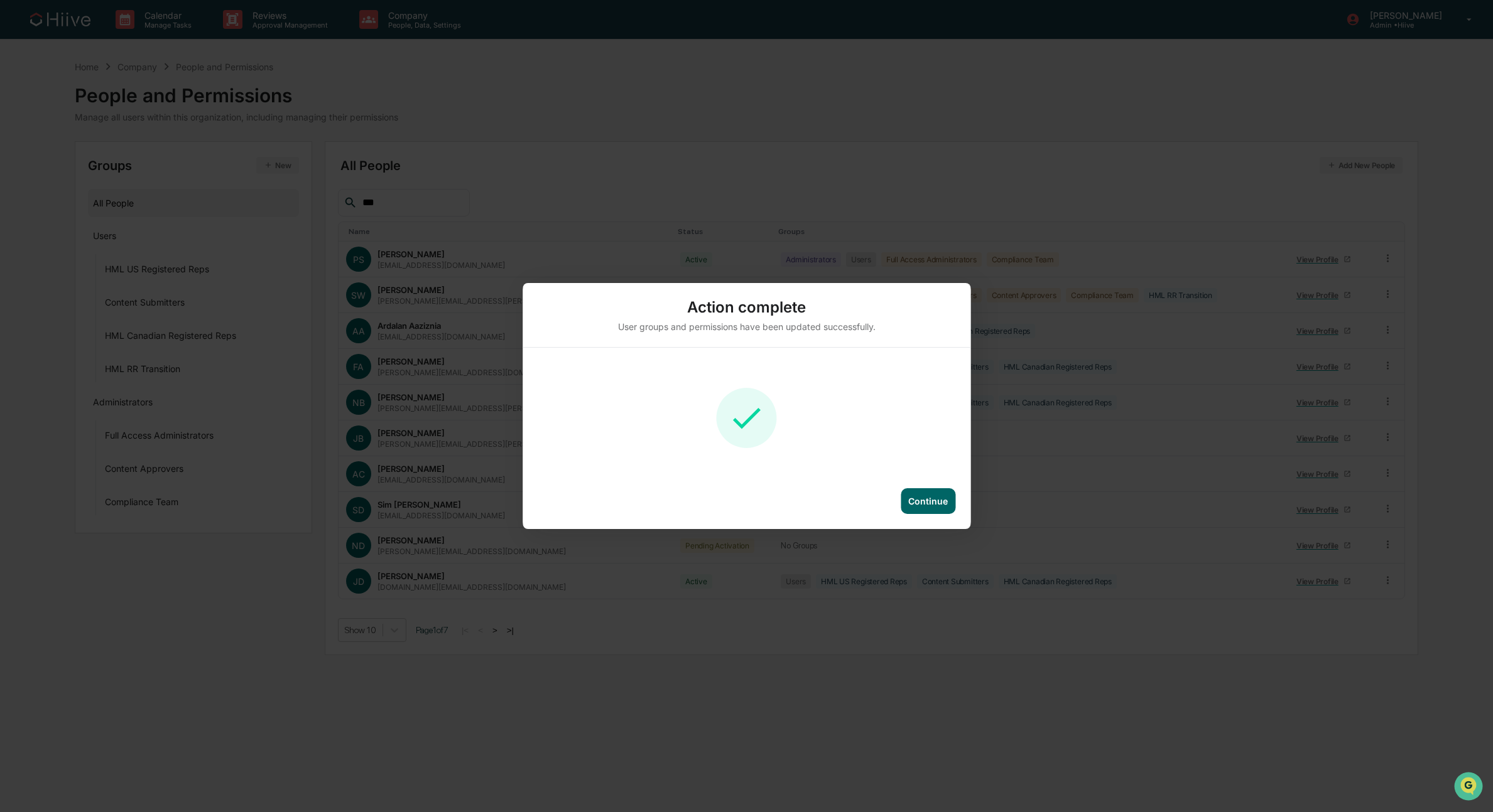
drag, startPoint x: 939, startPoint y: 506, endPoint x: 909, endPoint y: 490, distance: 34.0
click at [928, 500] on div "Continue" at bounding box center [927, 501] width 39 height 11
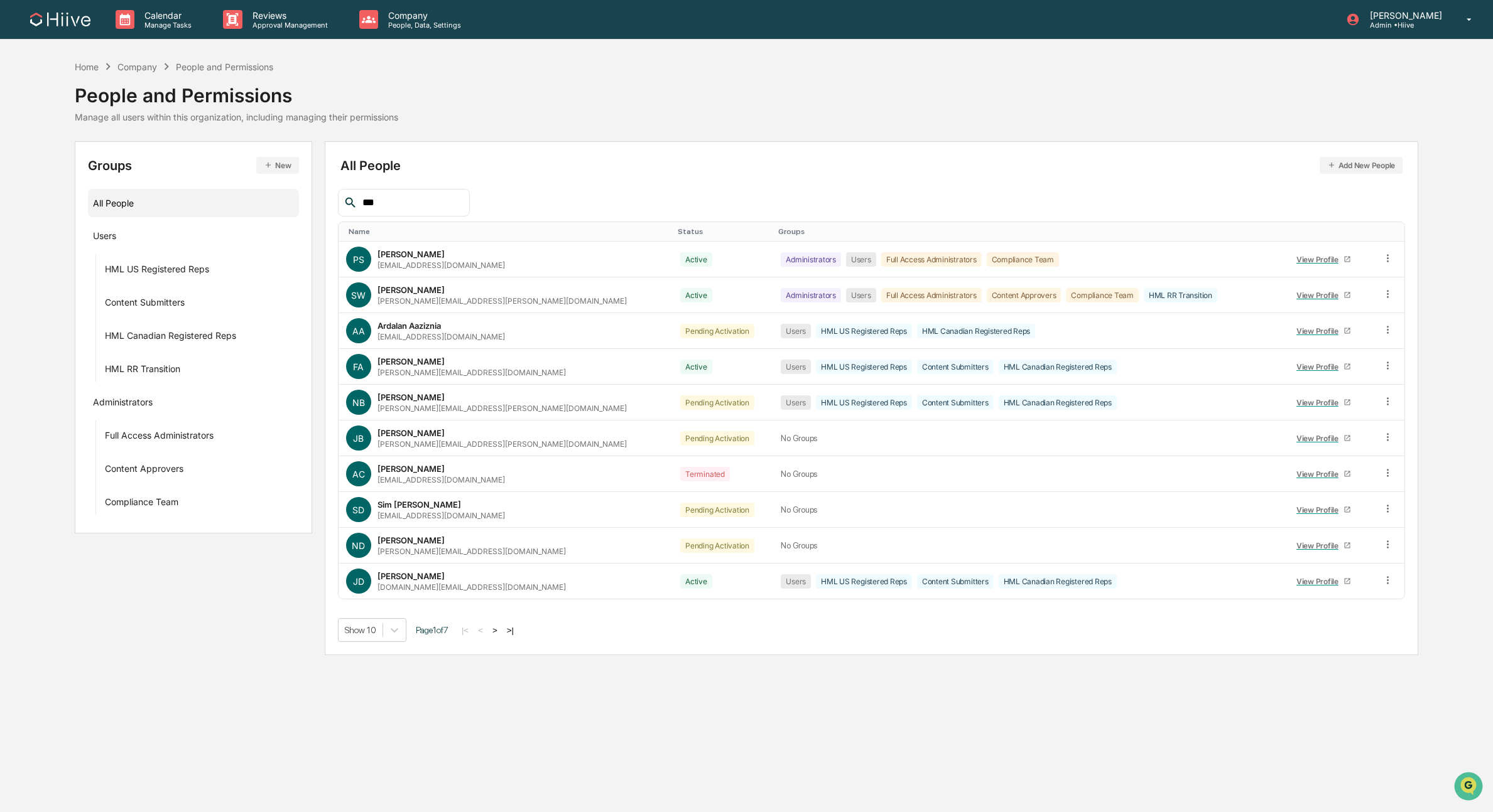
click at [393, 203] on input "***" at bounding box center [410, 202] width 107 height 16
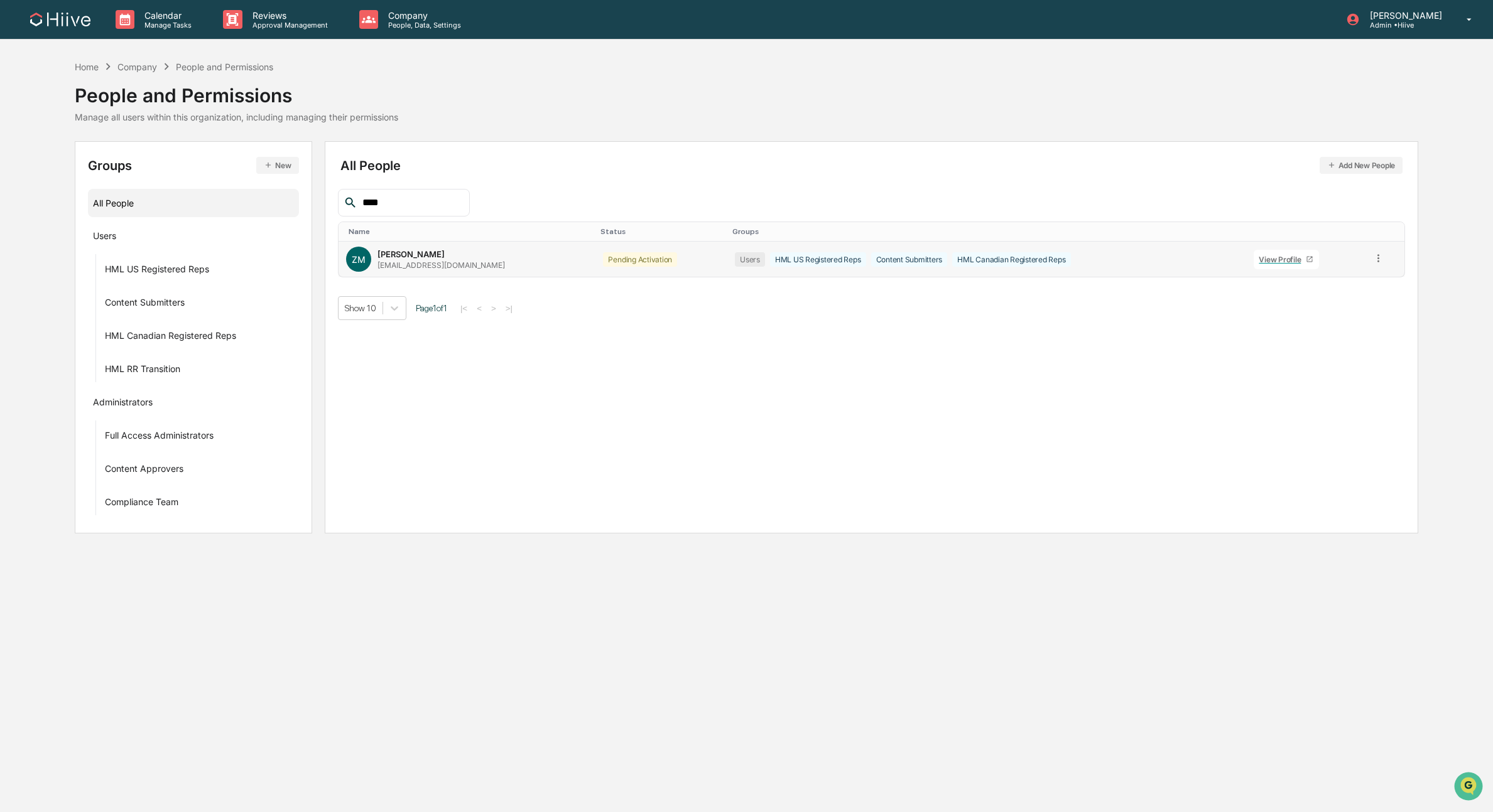
type input "****"
click at [1372, 256] on icon at bounding box center [1378, 258] width 12 height 12
click at [1304, 311] on div "Change Status" at bounding box center [1321, 304] width 104 height 15
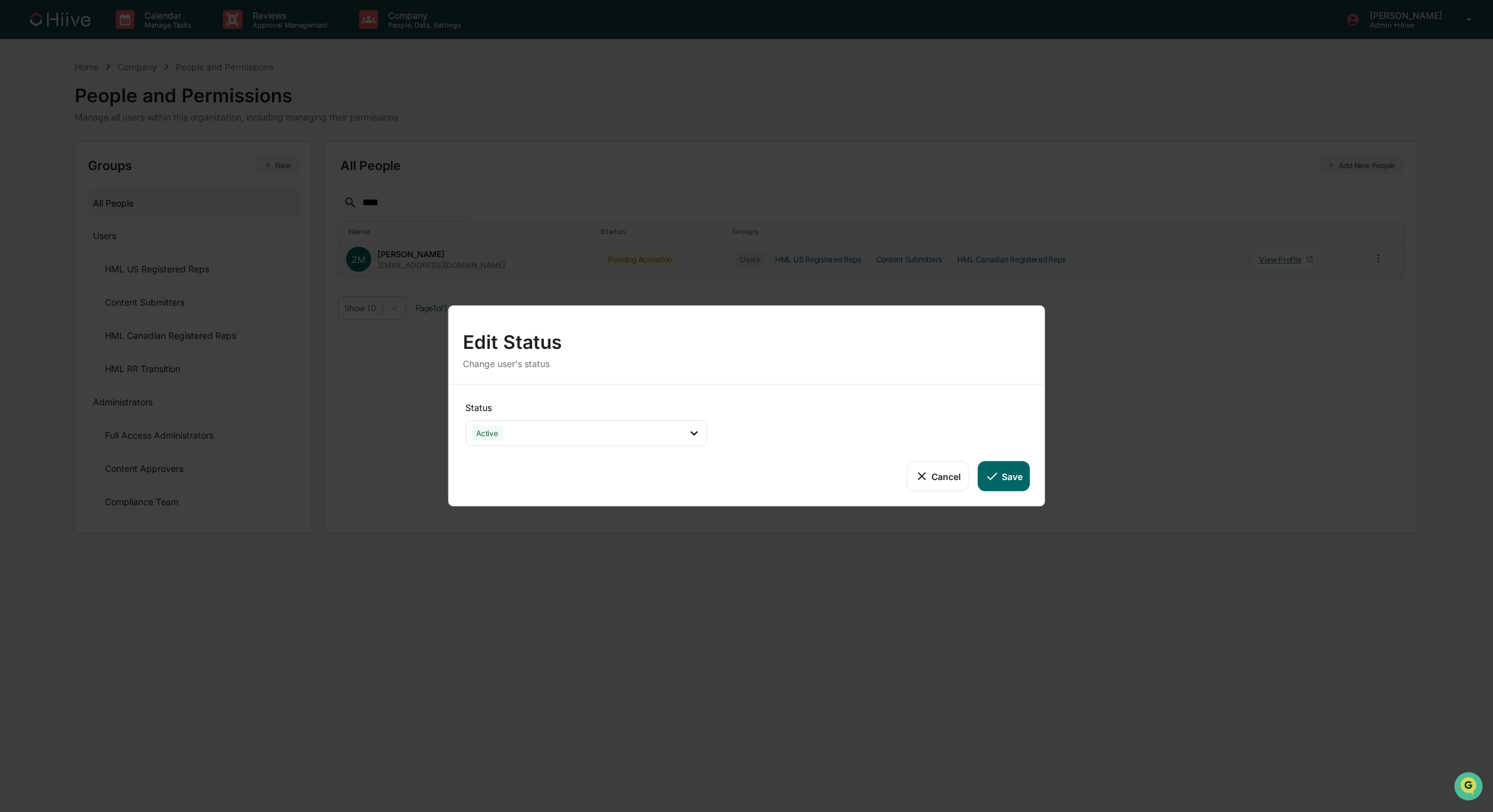
drag, startPoint x: 1007, startPoint y: 481, endPoint x: 998, endPoint y: 474, distance: 11.4
click at [1007, 481] on button "Save" at bounding box center [1004, 476] width 52 height 30
